Goal: Task Accomplishment & Management: Use online tool/utility

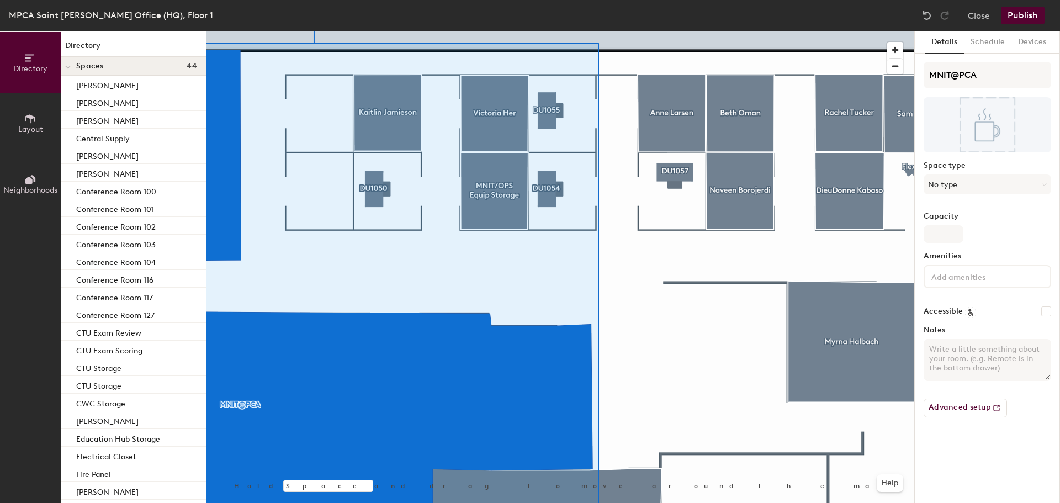
click at [644, 31] on div at bounding box center [561, 31] width 708 height 0
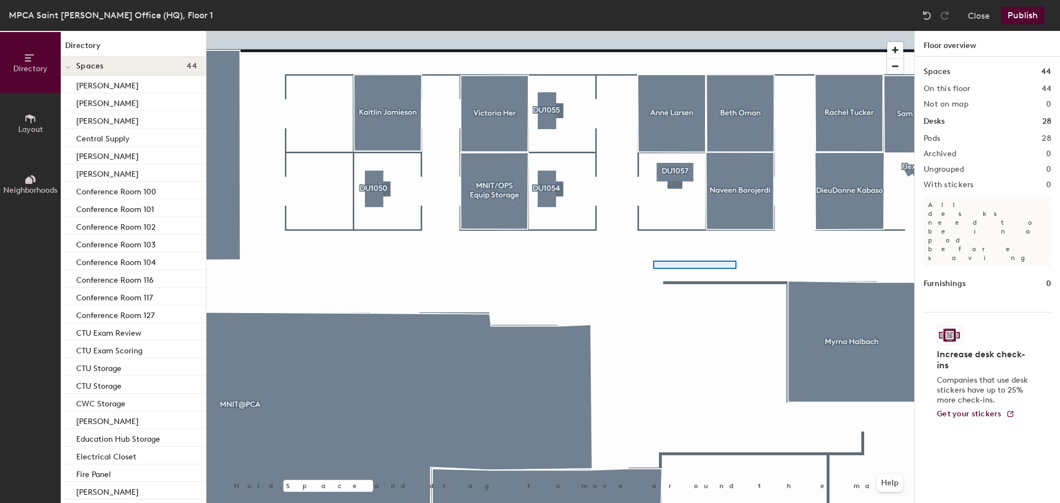
click at [716, 31] on div at bounding box center [561, 31] width 708 height 0
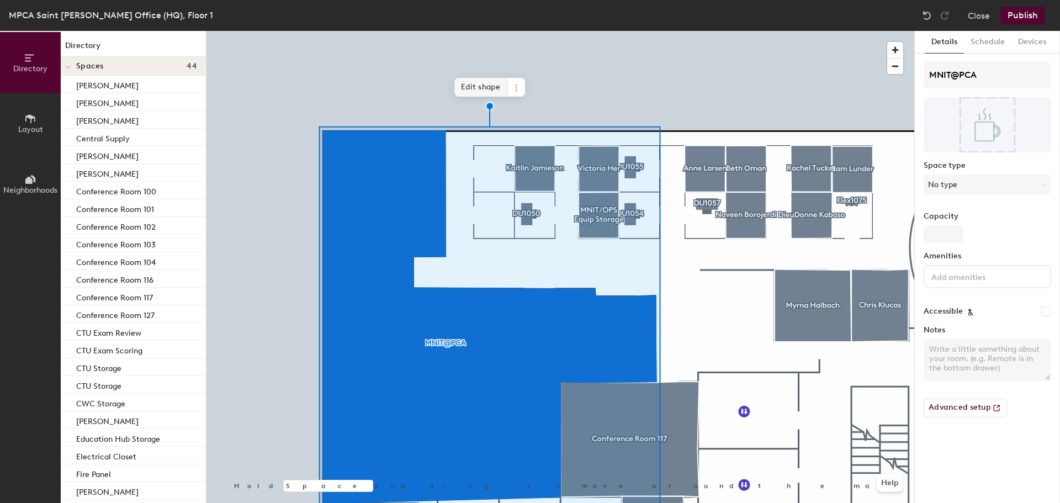
click at [483, 81] on span "Edit shape" at bounding box center [480, 87] width 53 height 19
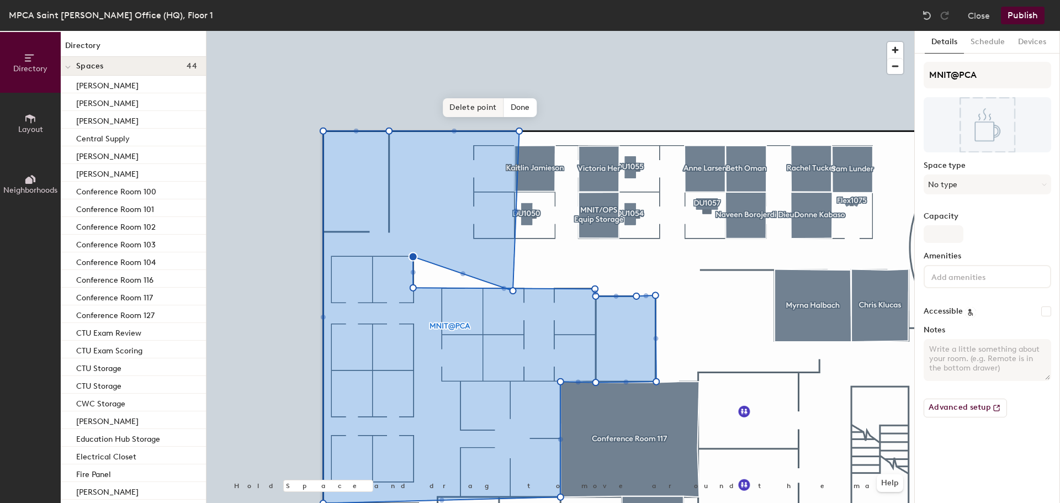
click at [468, 105] on span "Delete point" at bounding box center [473, 107] width 61 height 19
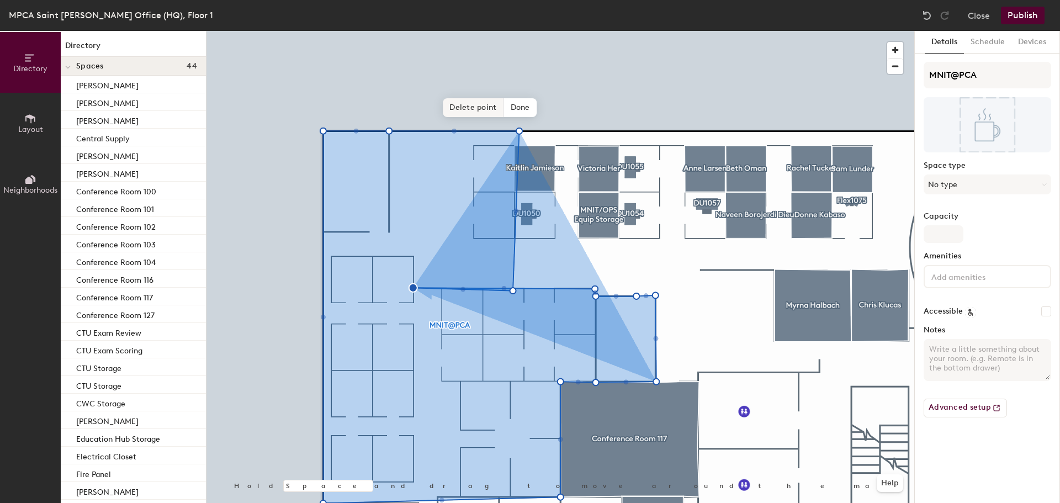
click at [474, 107] on span "Delete point" at bounding box center [473, 107] width 61 height 19
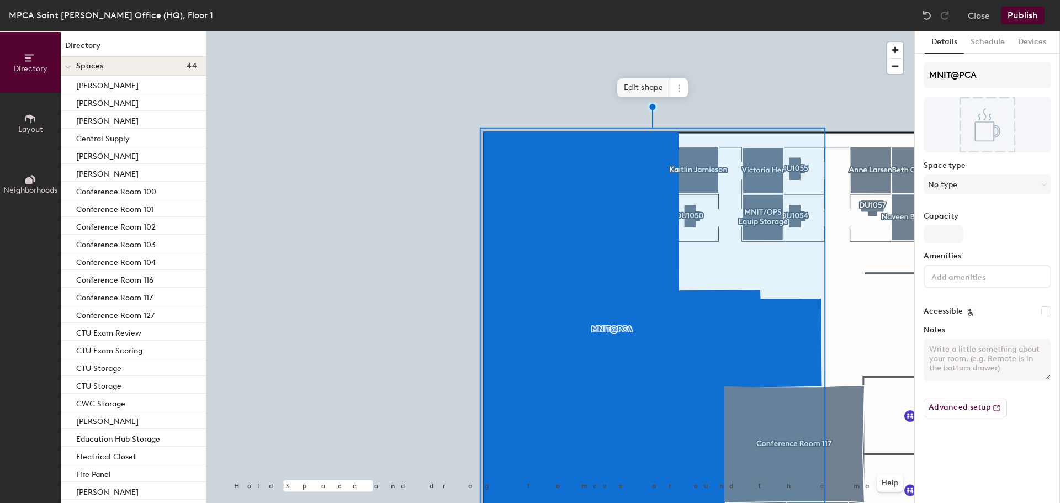
click at [645, 90] on span "Edit shape" at bounding box center [643, 87] width 53 height 19
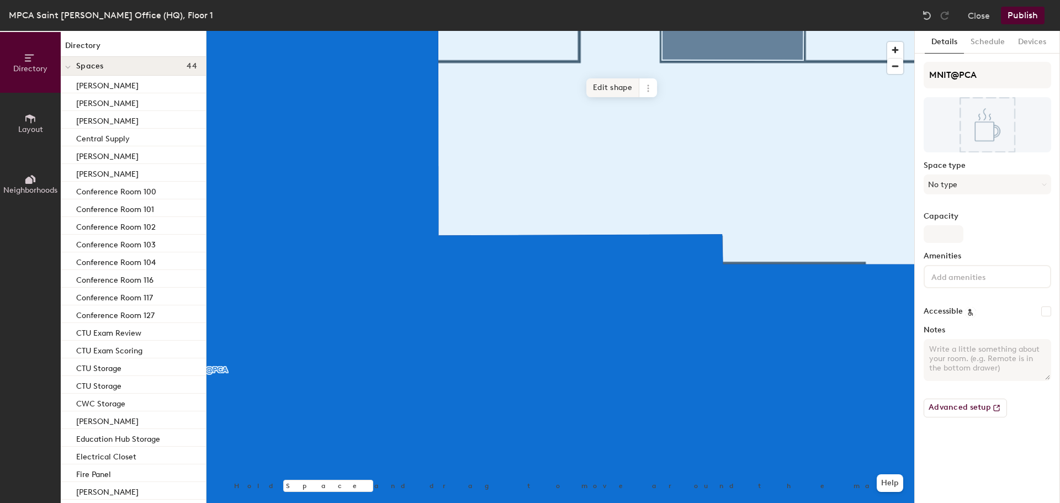
click at [606, 89] on span "Edit shape" at bounding box center [612, 87] width 53 height 19
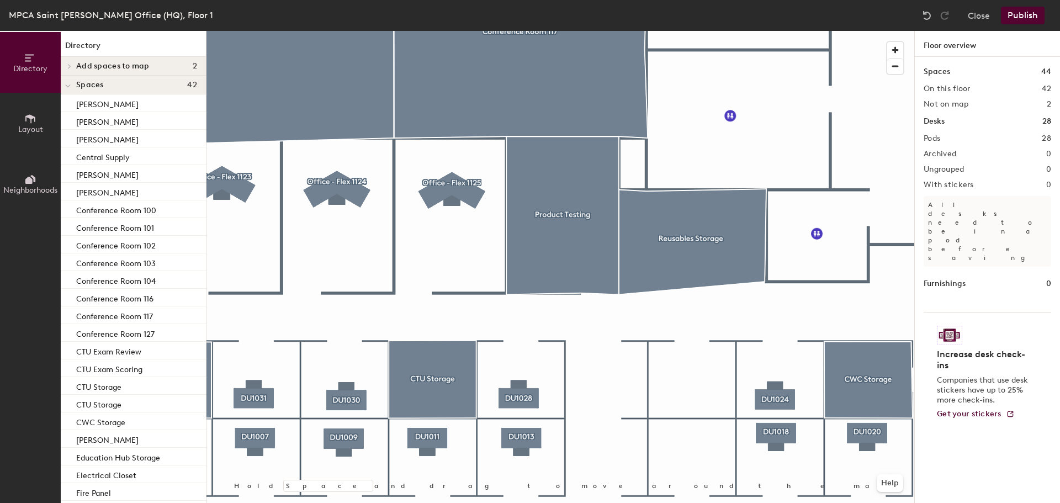
click at [32, 126] on span "Layout" at bounding box center [30, 129] width 25 height 9
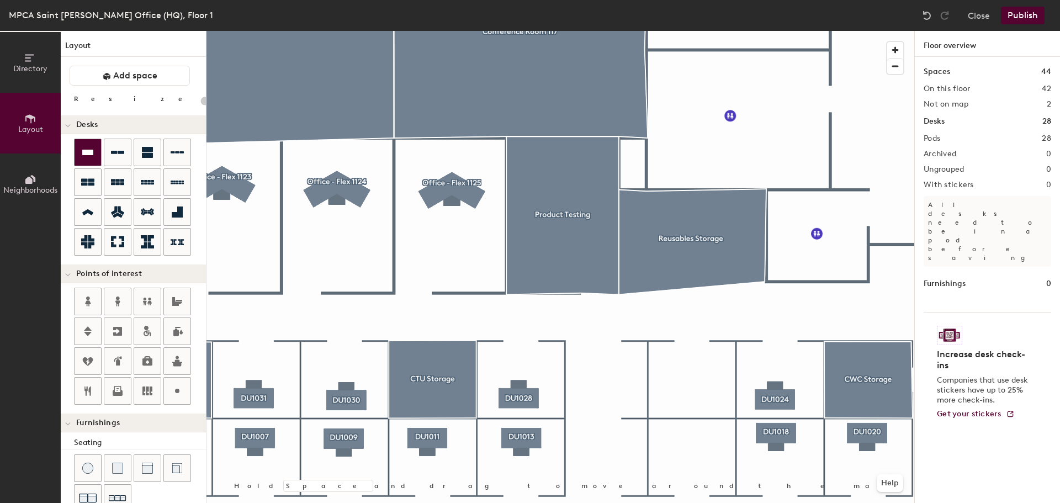
click at [92, 155] on icon at bounding box center [87, 153] width 11 height 6
type input "100"
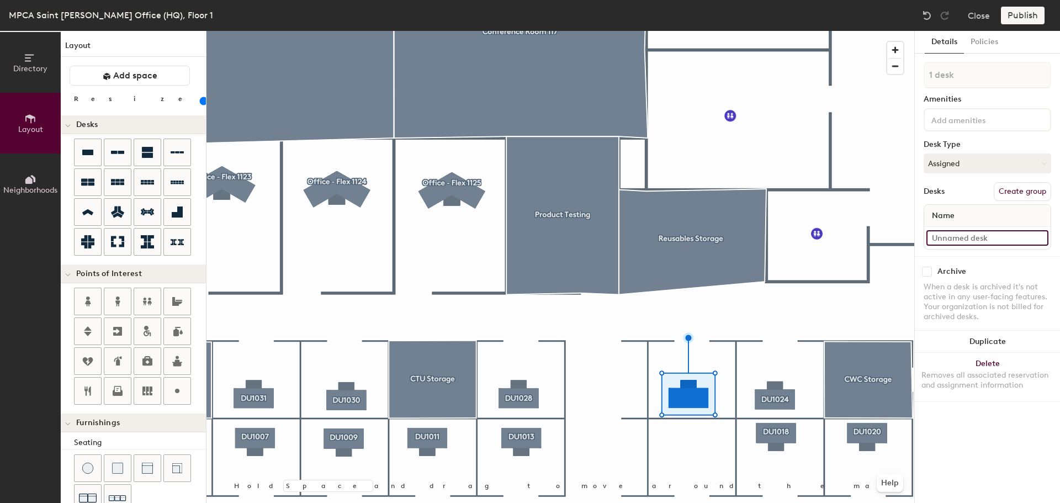
click at [960, 232] on input at bounding box center [988, 237] width 122 height 15
type input "01WS026"
click at [1027, 191] on button "Create group" at bounding box center [1022, 191] width 57 height 19
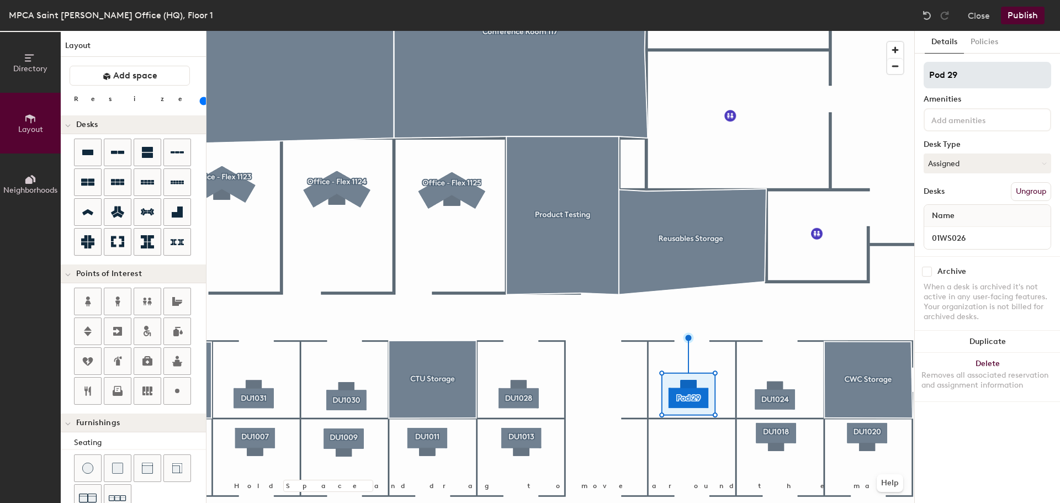
click at [663, 67] on div "Directory Layout Neighborhoods Layout Add space Resize Desks Points of Interest…" at bounding box center [530, 267] width 1060 height 472
type input "DU1026"
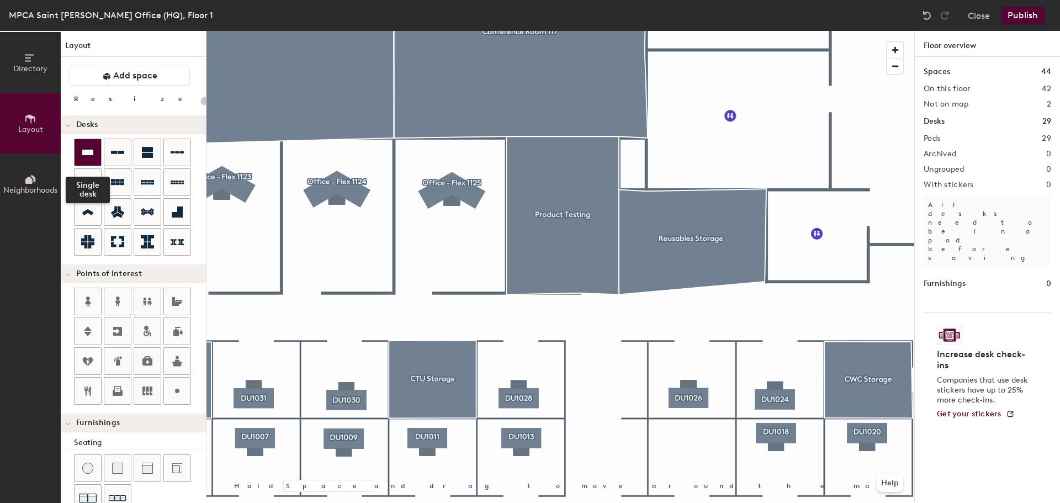
click at [87, 145] on div at bounding box center [88, 152] width 27 height 27
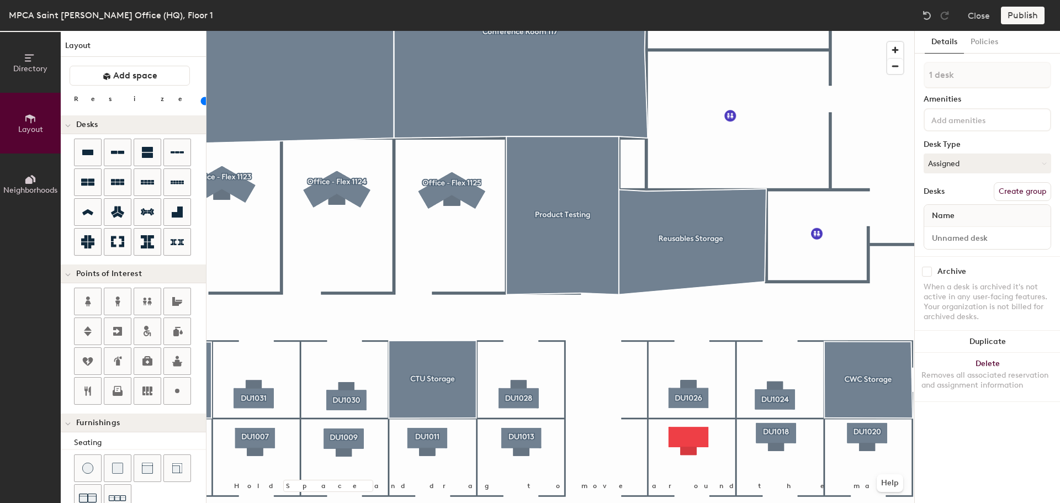
type input "100"
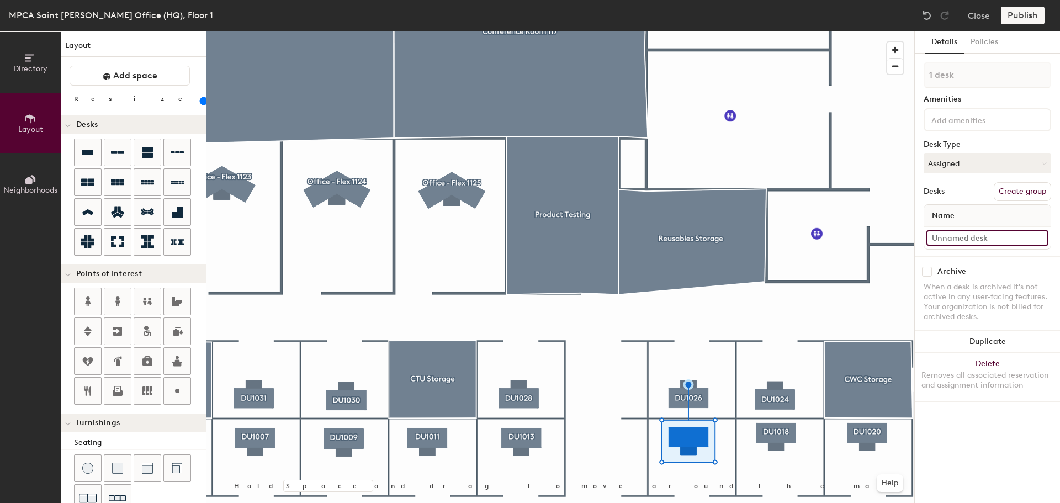
click at [940, 239] on input at bounding box center [988, 237] width 122 height 15
type input "01WS016"
click at [1002, 194] on button "Create group" at bounding box center [1022, 191] width 57 height 19
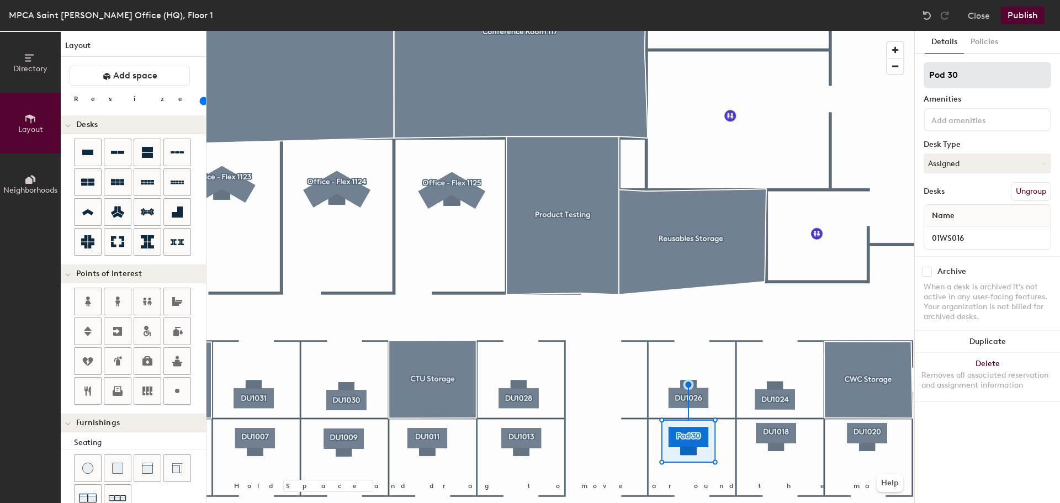
click at [756, 73] on div "Directory Layout Neighborhoods Layout Add space Resize Desks Points of Interest…" at bounding box center [530, 267] width 1060 height 472
type input "DU1016"
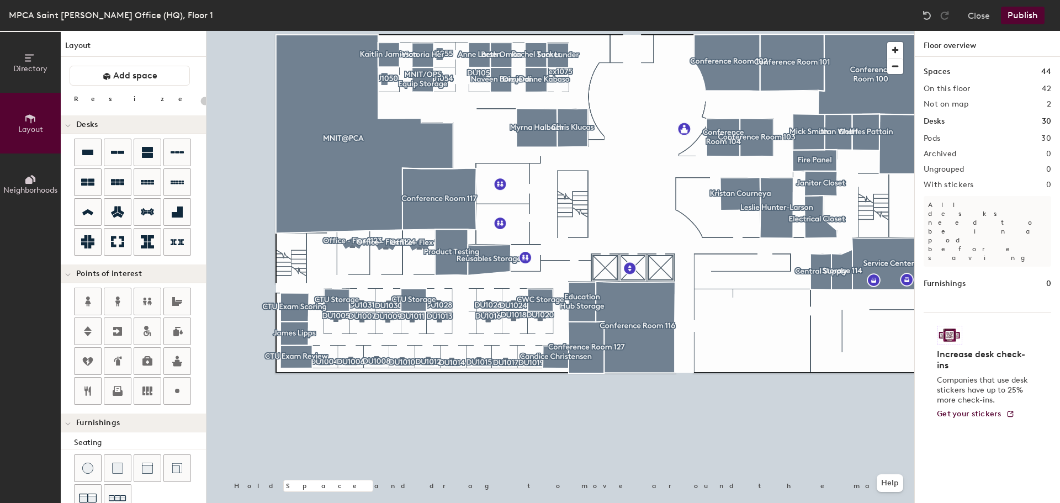
click at [1023, 14] on button "Publish" at bounding box center [1023, 16] width 44 height 18
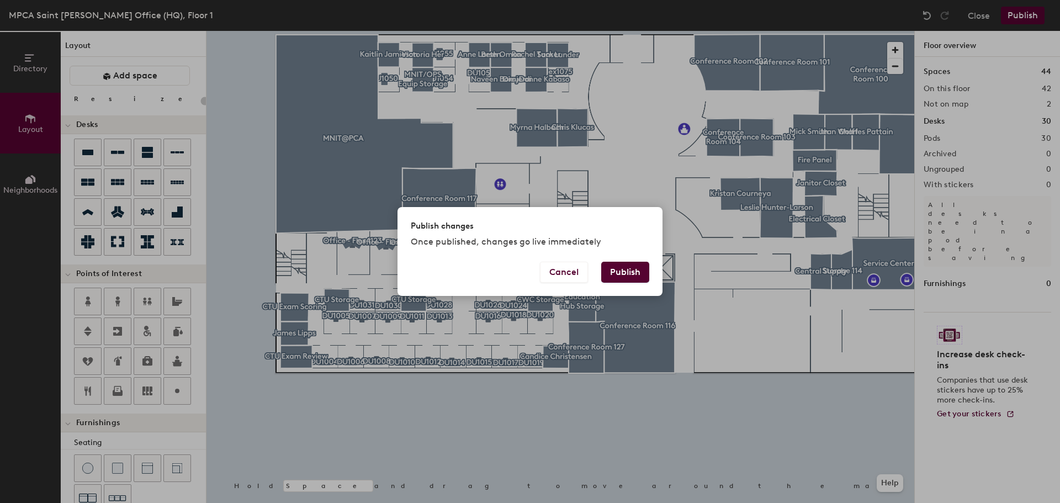
click at [624, 273] on button "Publish" at bounding box center [625, 272] width 48 height 21
type input "20"
